Goal: Obtain resource: Obtain resource

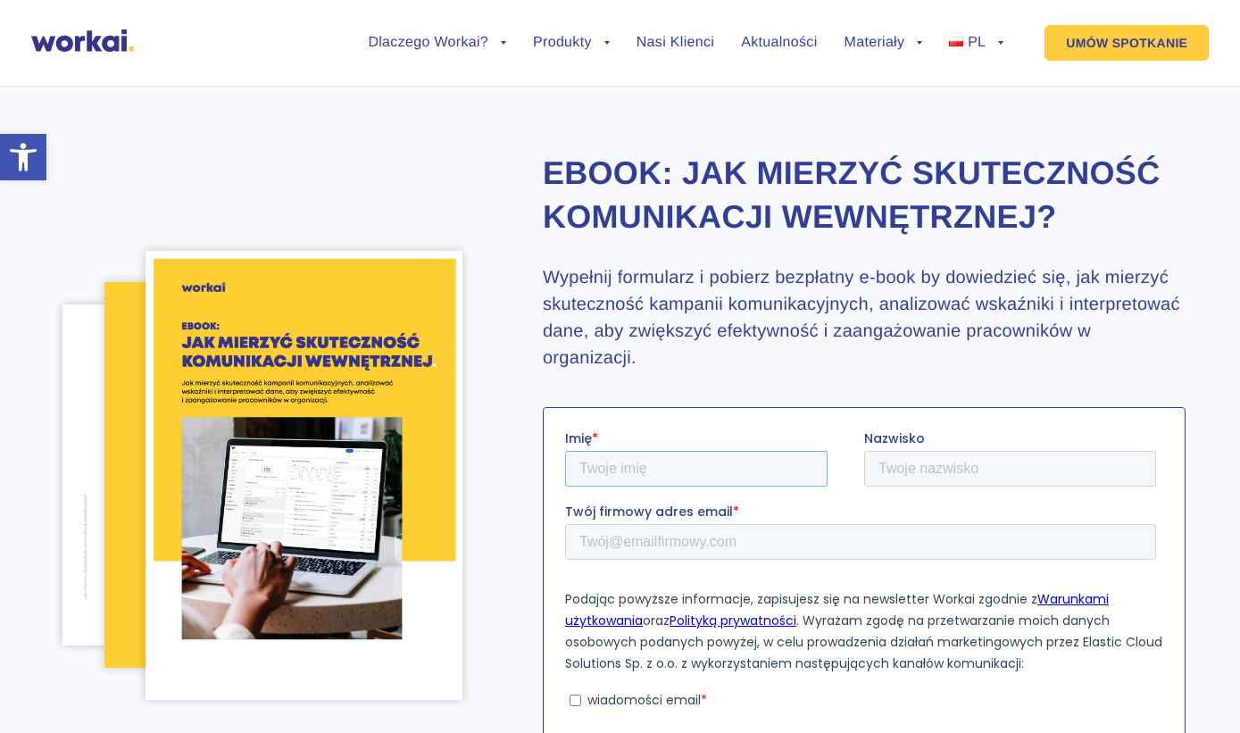
click at [685, 470] on input "Imię *" at bounding box center [695, 468] width 263 height 36
type input "krzysztof.herudzinski@vip.interis.pl"
type input "Herudzinski"
type input "Krzysztof"
click at [886, 542] on input "krzysztof.herudzinski@vip.interis.pl" at bounding box center [859, 541] width 591 height 36
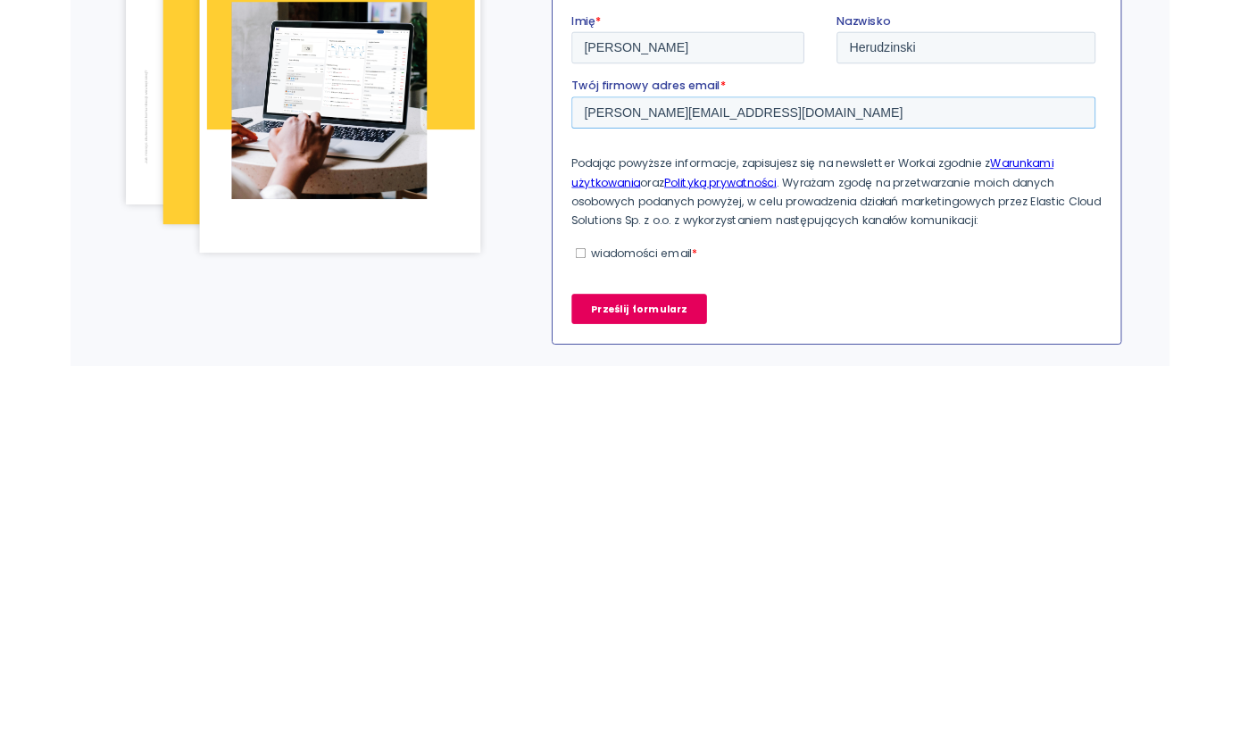
scroll to position [52, 0]
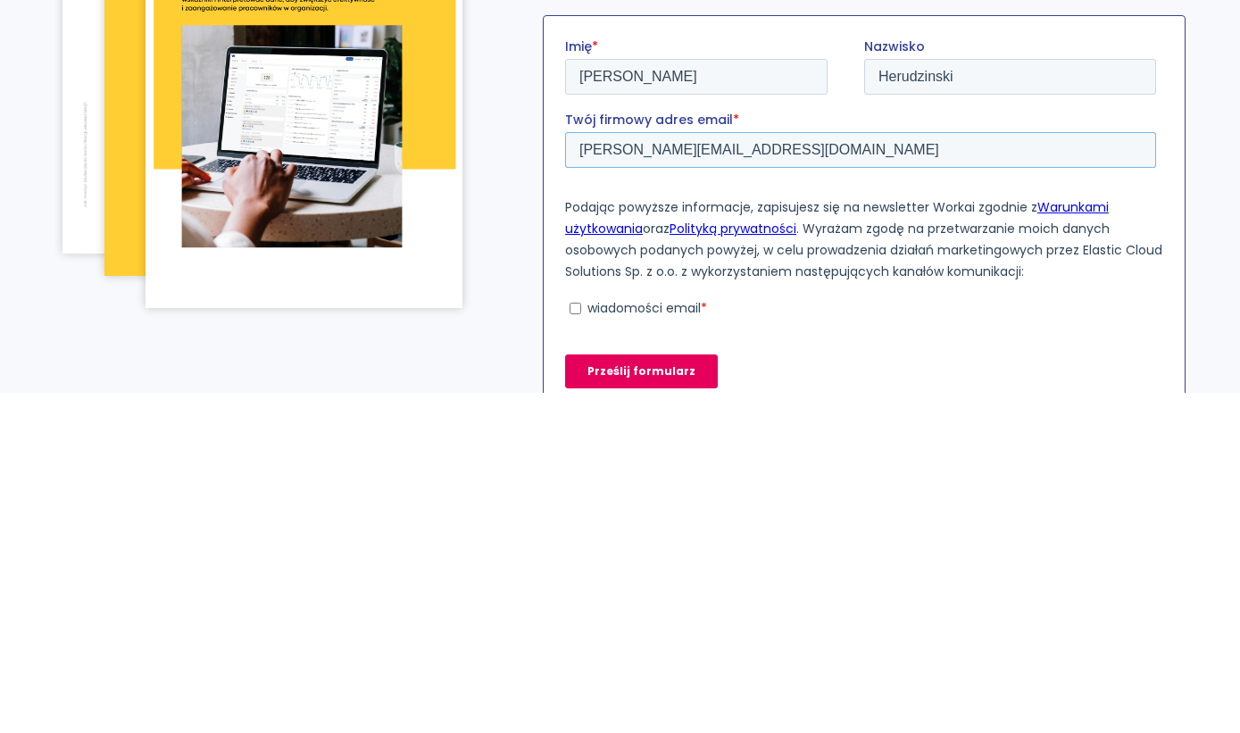
type input "krzysztof.herudzinski@vip.interia.pl"
click at [573, 313] on input "wiadomości email *" at bounding box center [575, 308] width 12 height 12
checkbox input "true"
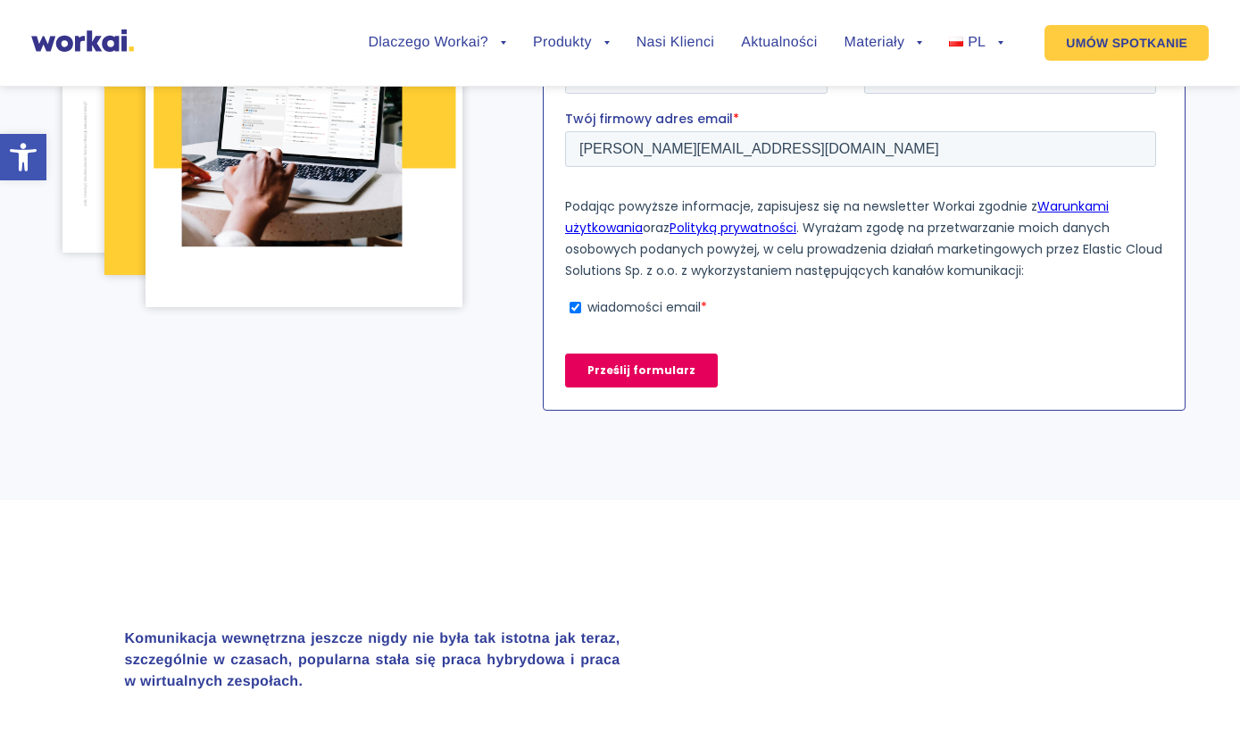
click at [664, 367] on input "Prześlij formularz" at bounding box center [640, 370] width 153 height 34
